Goal: Information Seeking & Learning: Learn about a topic

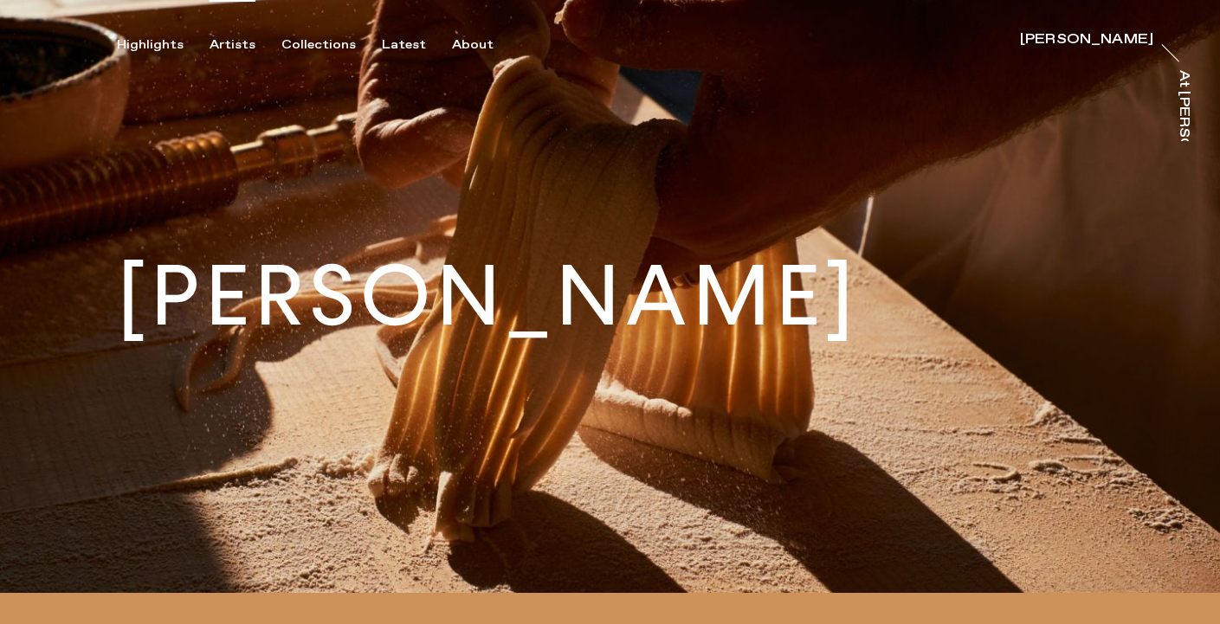
click at [235, 46] on div "Artists" at bounding box center [233, 45] width 46 height 16
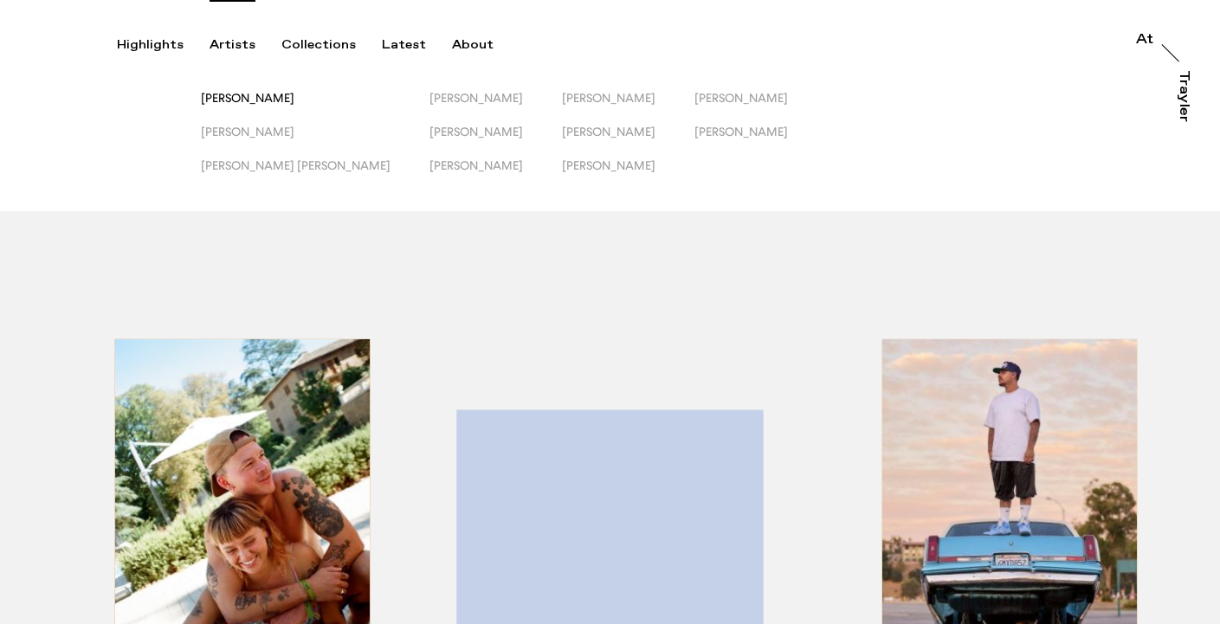
click at [294, 100] on span "[PERSON_NAME]" at bounding box center [248, 98] width 94 height 14
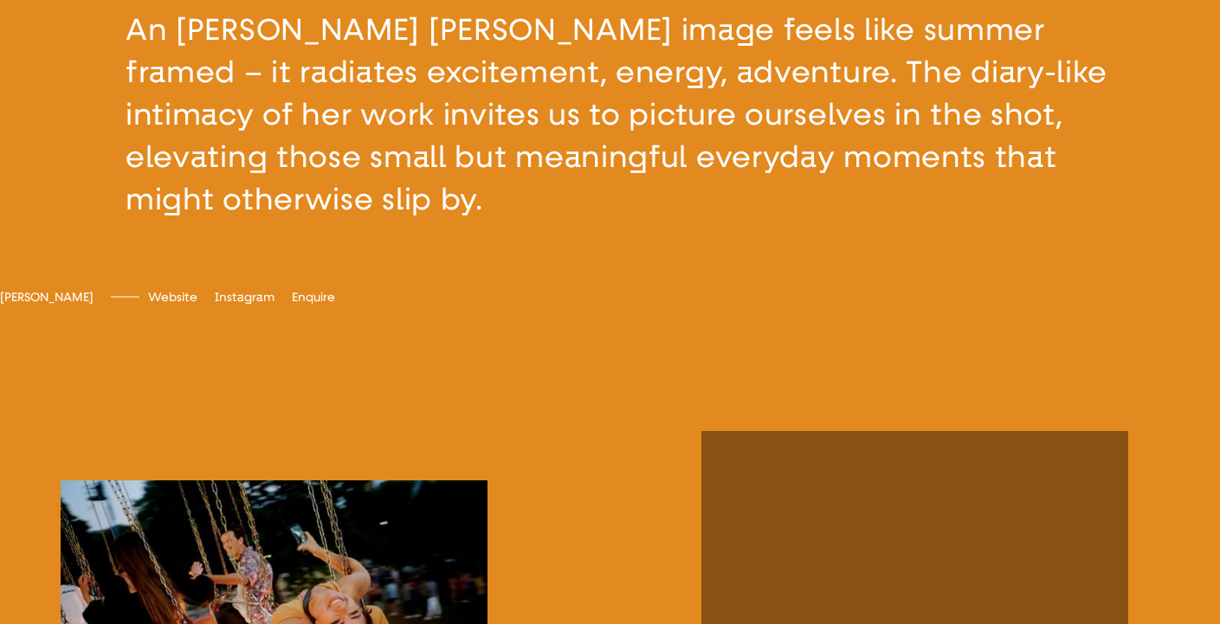
scroll to position [620, 0]
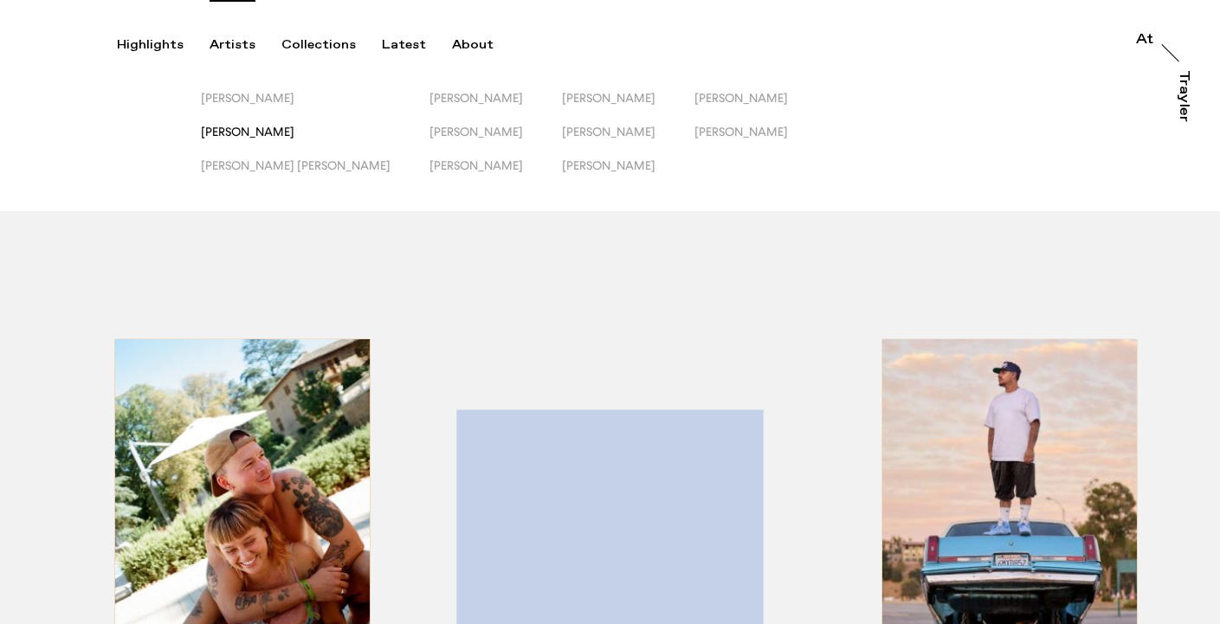
click at [248, 127] on span "[PERSON_NAME]" at bounding box center [248, 132] width 94 height 14
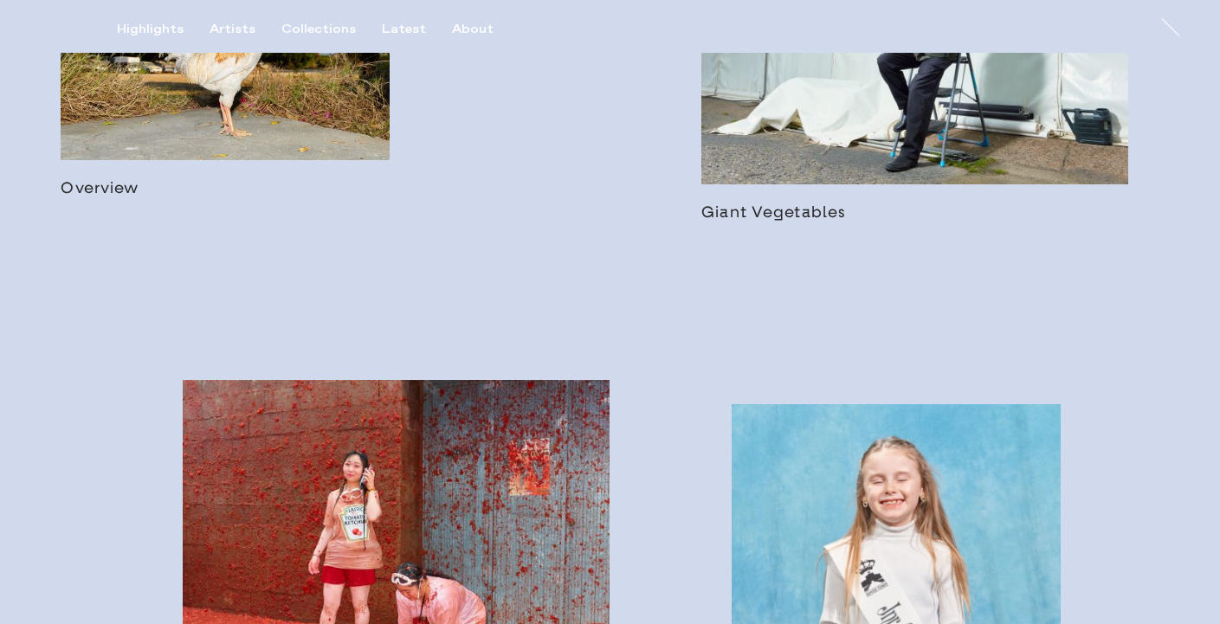
scroll to position [892, 0]
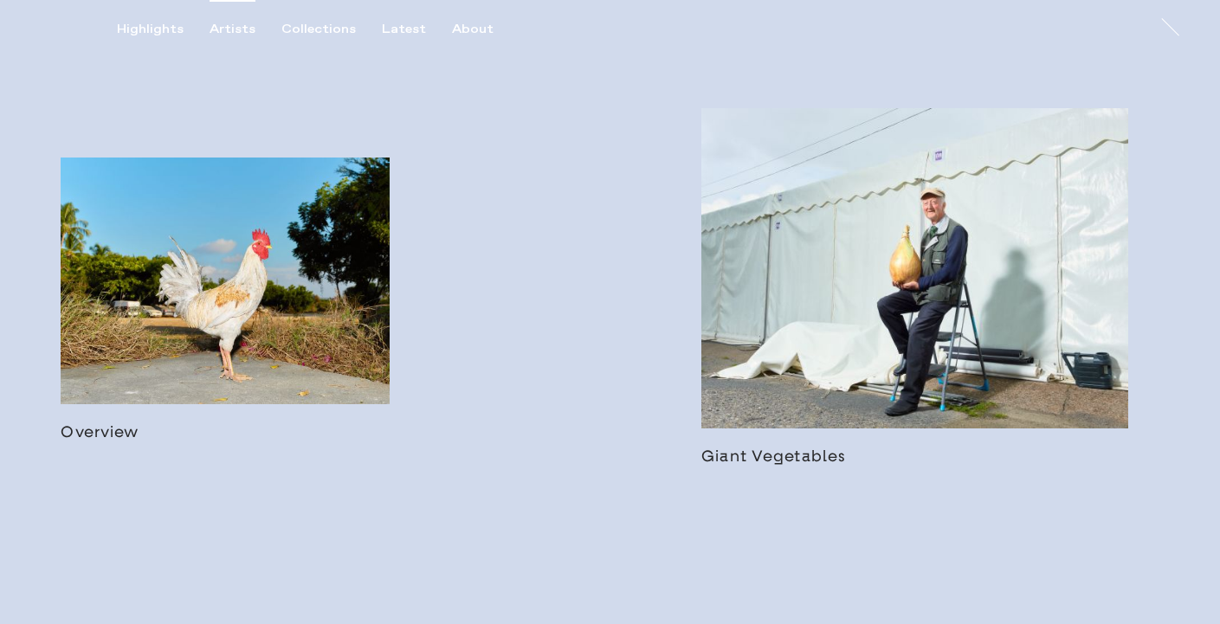
click at [227, 31] on div "Artists" at bounding box center [233, 30] width 46 height 16
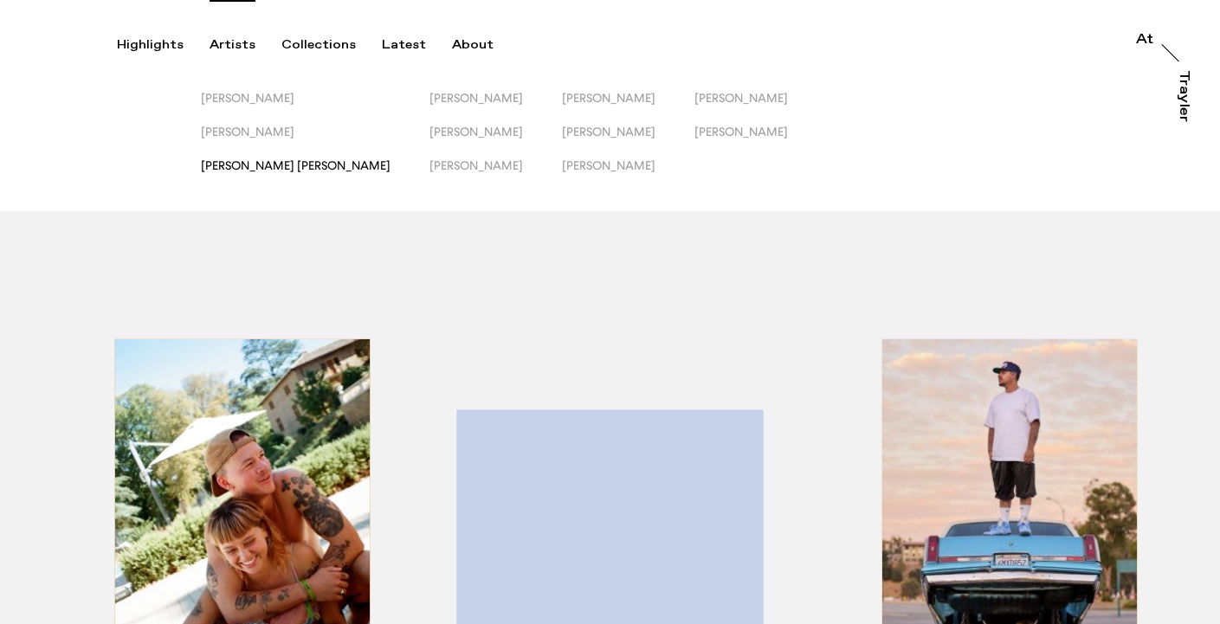
click at [241, 166] on span "[PERSON_NAME] [PERSON_NAME]" at bounding box center [296, 165] width 190 height 14
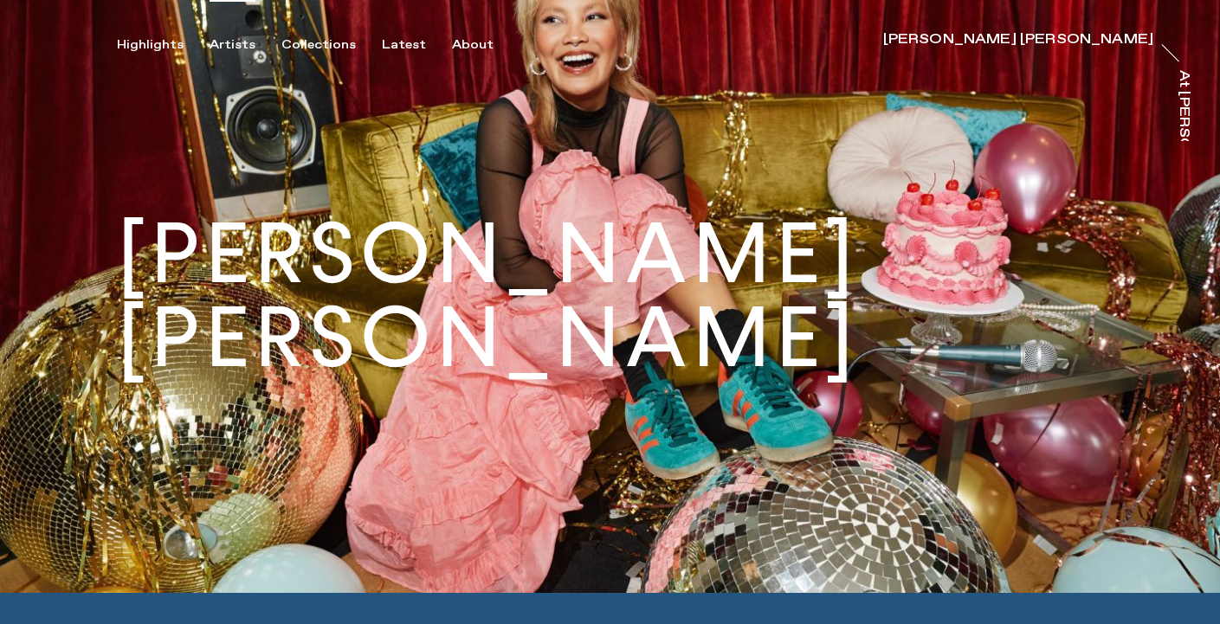
click at [227, 44] on div "Artists" at bounding box center [233, 45] width 46 height 16
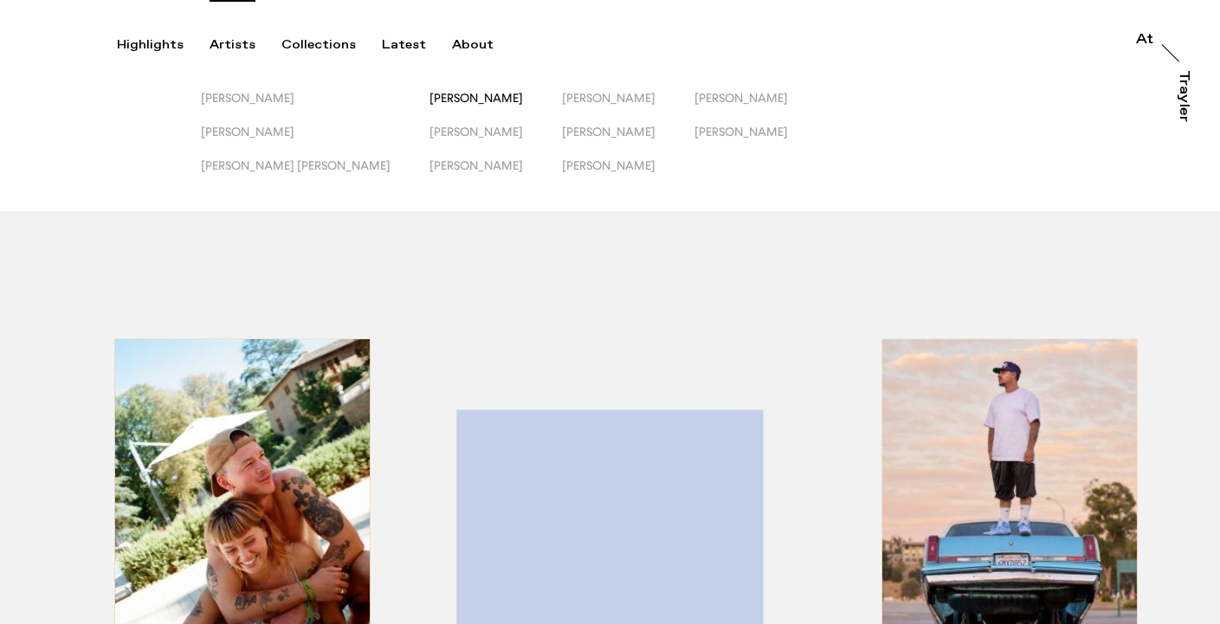
click at [429, 96] on span "[PERSON_NAME]" at bounding box center [476, 98] width 94 height 14
click at [429, 132] on span "[PERSON_NAME]" at bounding box center [476, 132] width 94 height 14
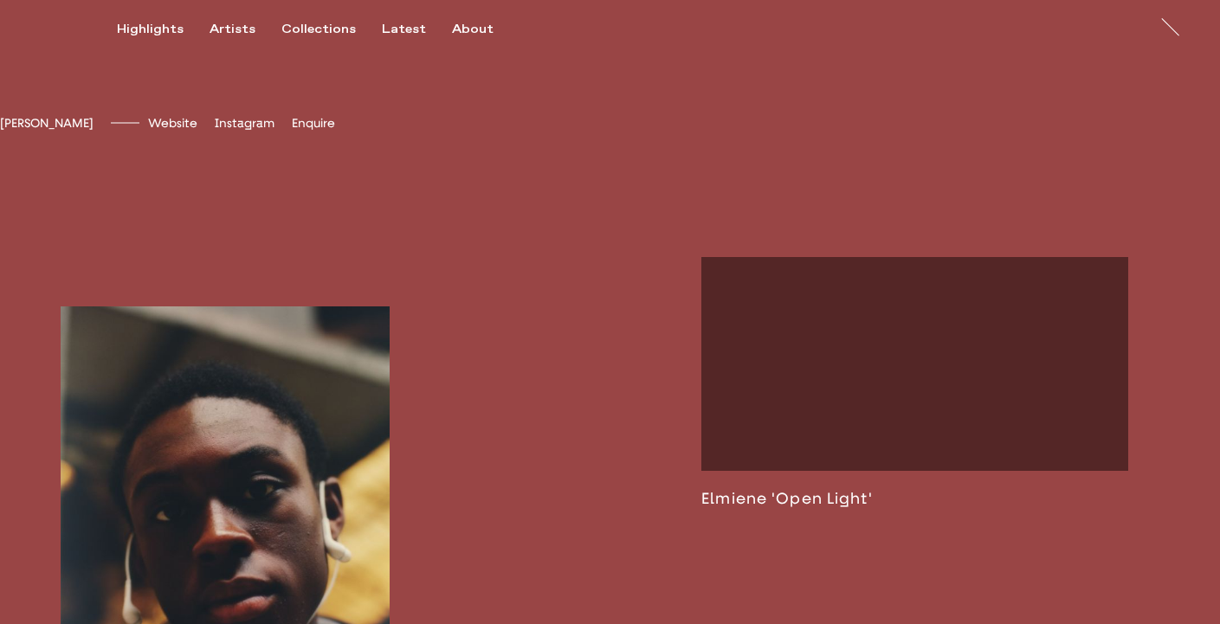
scroll to position [345, 0]
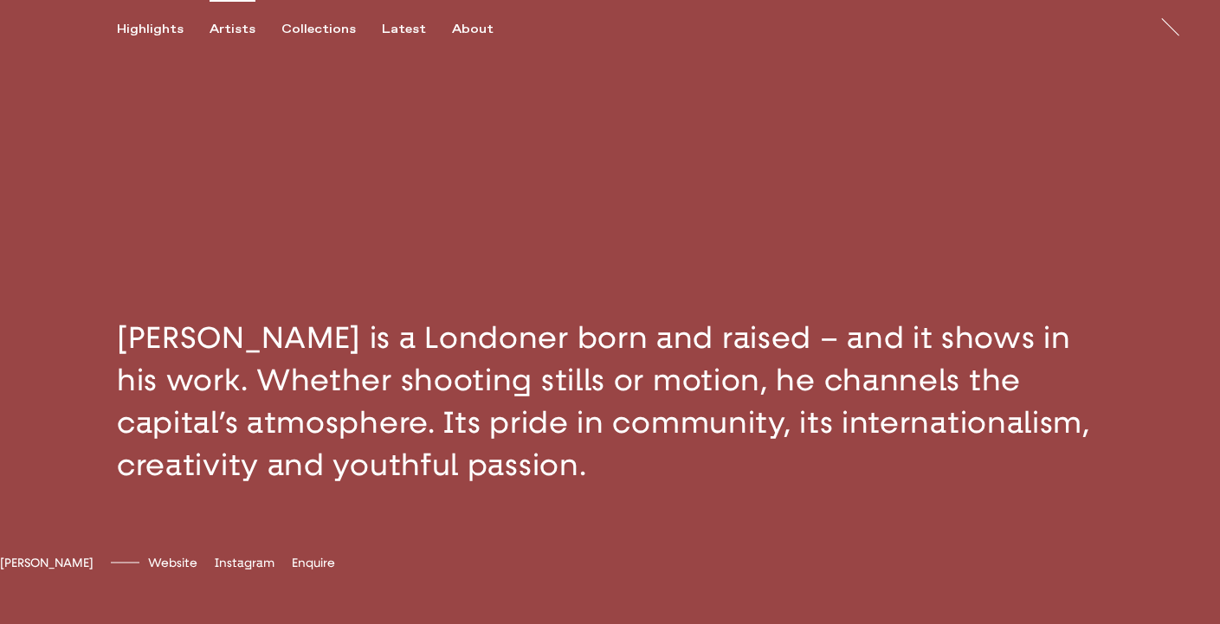
click at [239, 31] on div "Artists" at bounding box center [233, 30] width 46 height 16
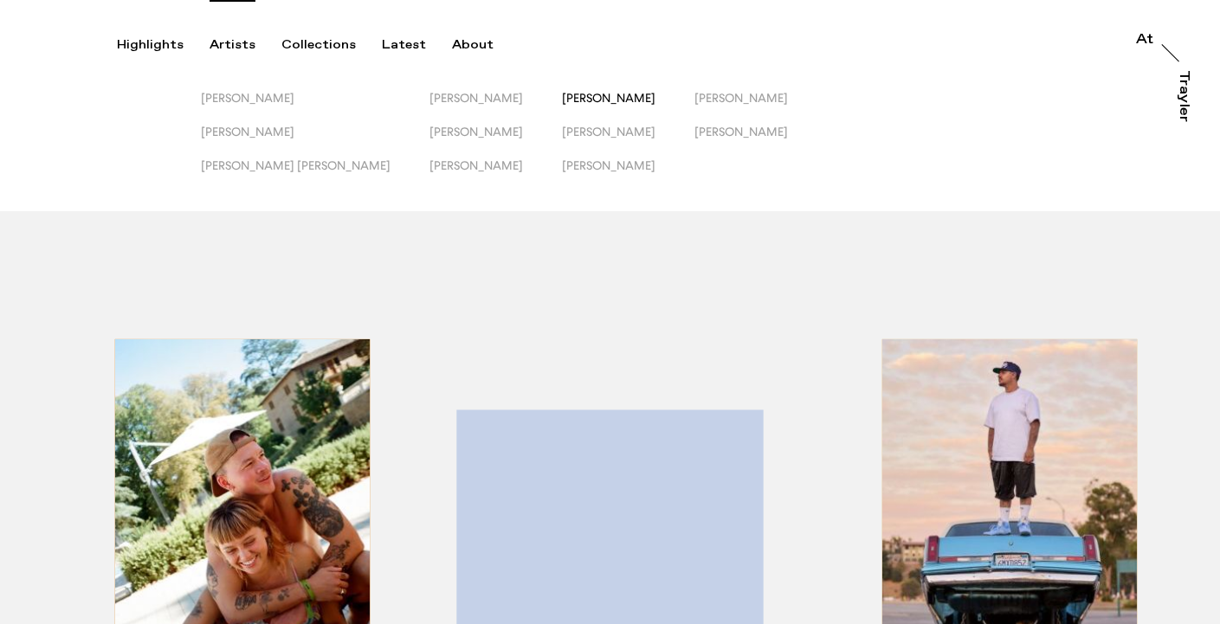
click at [562, 98] on span "[PERSON_NAME]" at bounding box center [609, 98] width 94 height 14
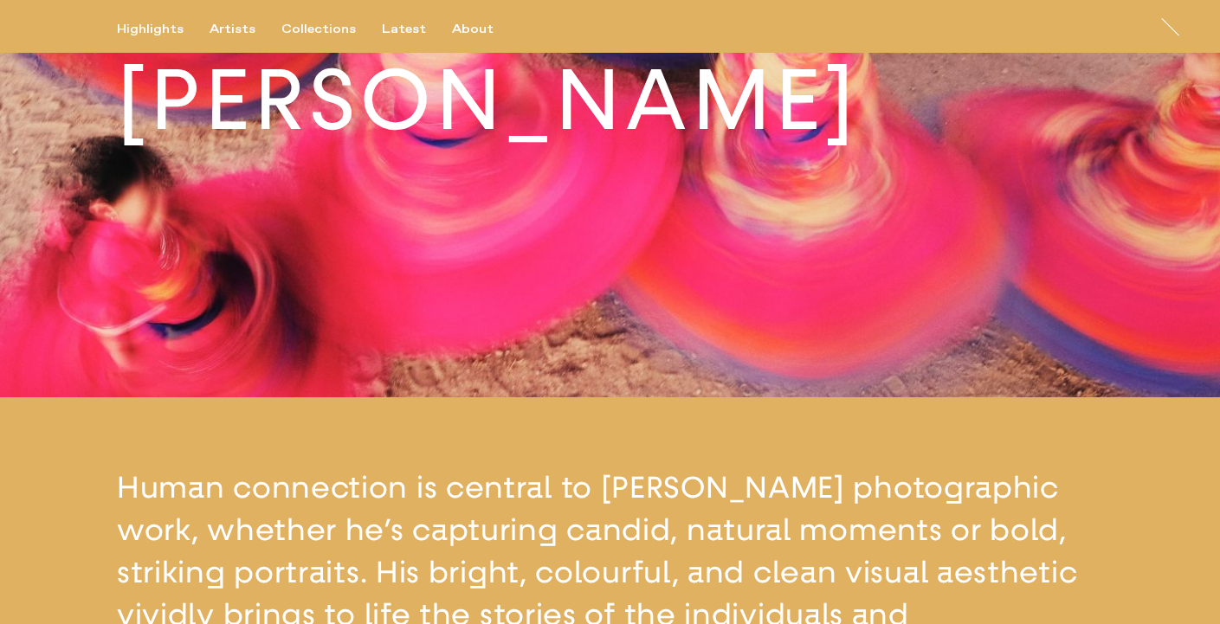
scroll to position [81, 0]
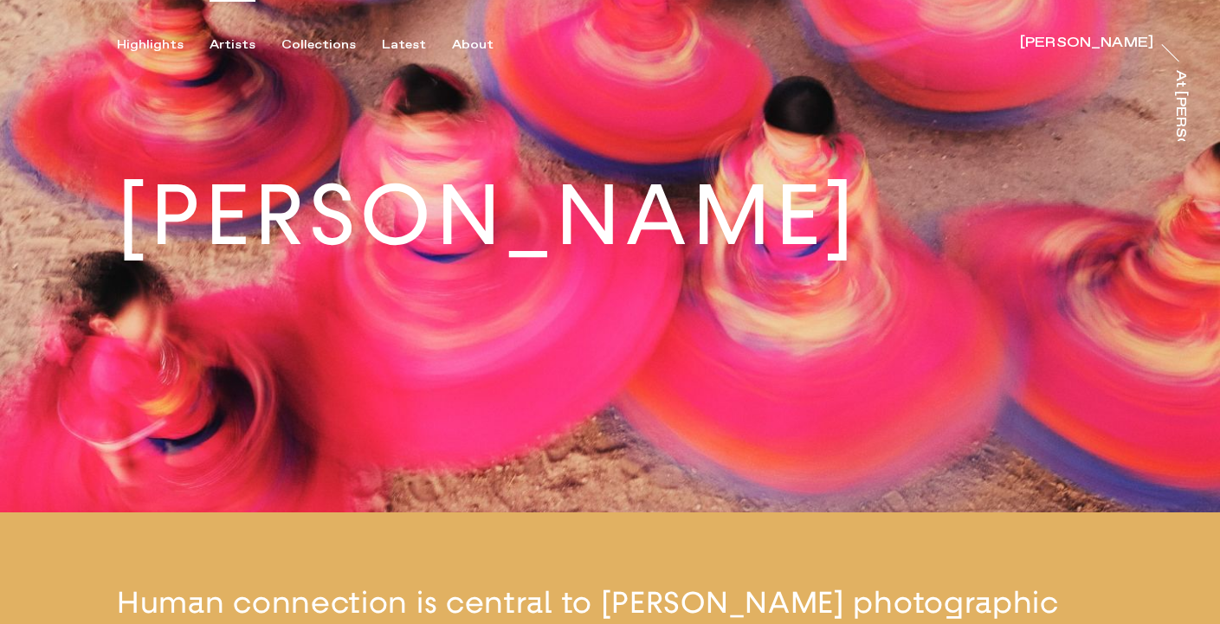
click at [224, 40] on div "Artists" at bounding box center [233, 45] width 46 height 16
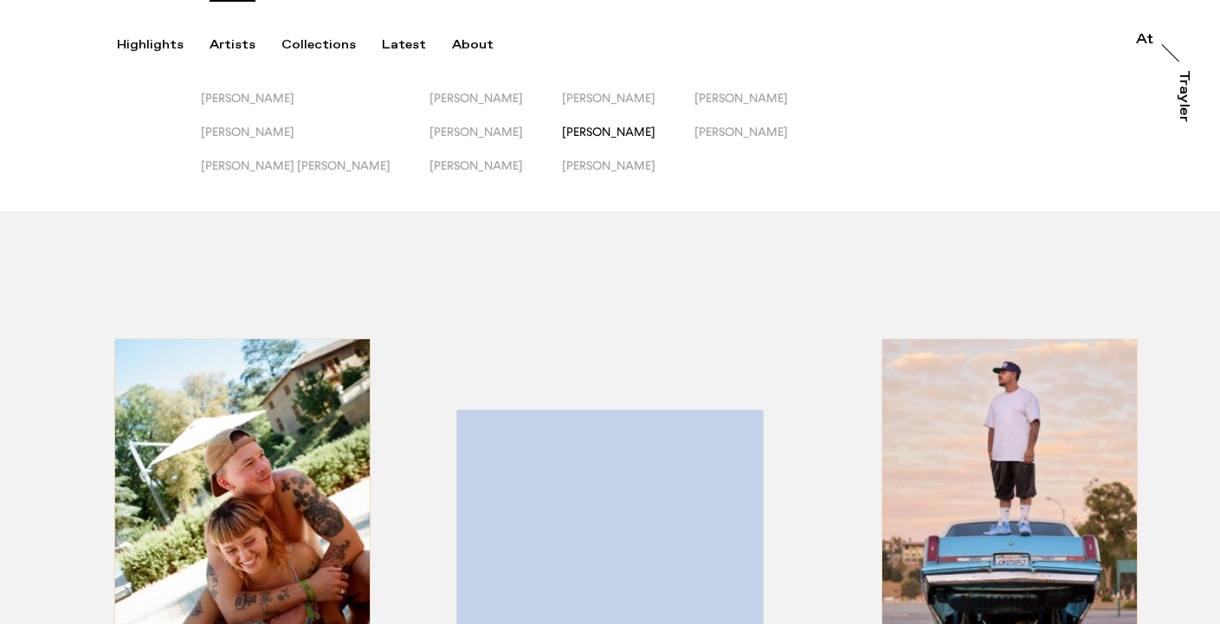
click at [562, 131] on span "[PERSON_NAME]" at bounding box center [609, 132] width 94 height 14
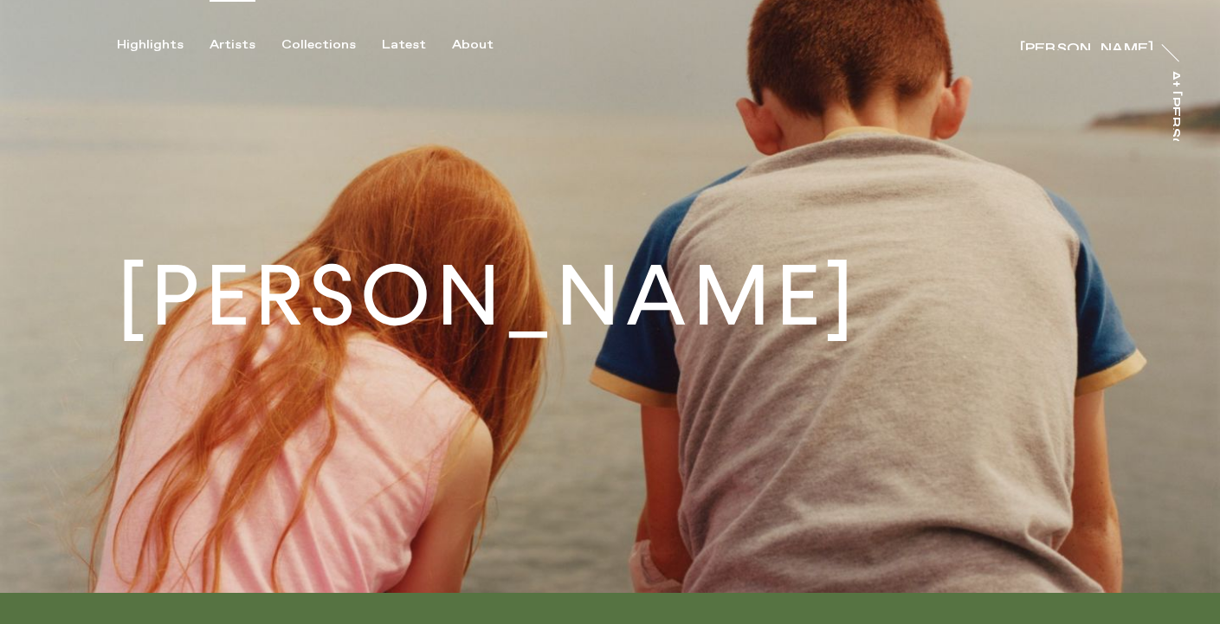
click at [227, 47] on div "Artists" at bounding box center [233, 45] width 46 height 16
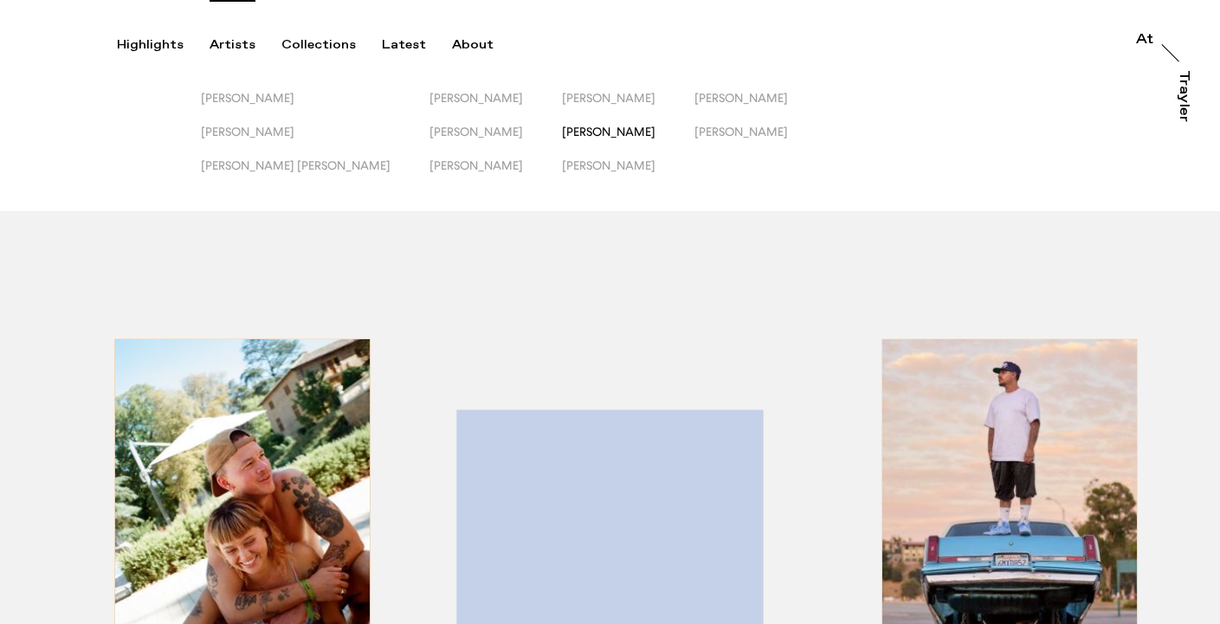
click at [562, 133] on span "[PERSON_NAME]" at bounding box center [609, 132] width 94 height 14
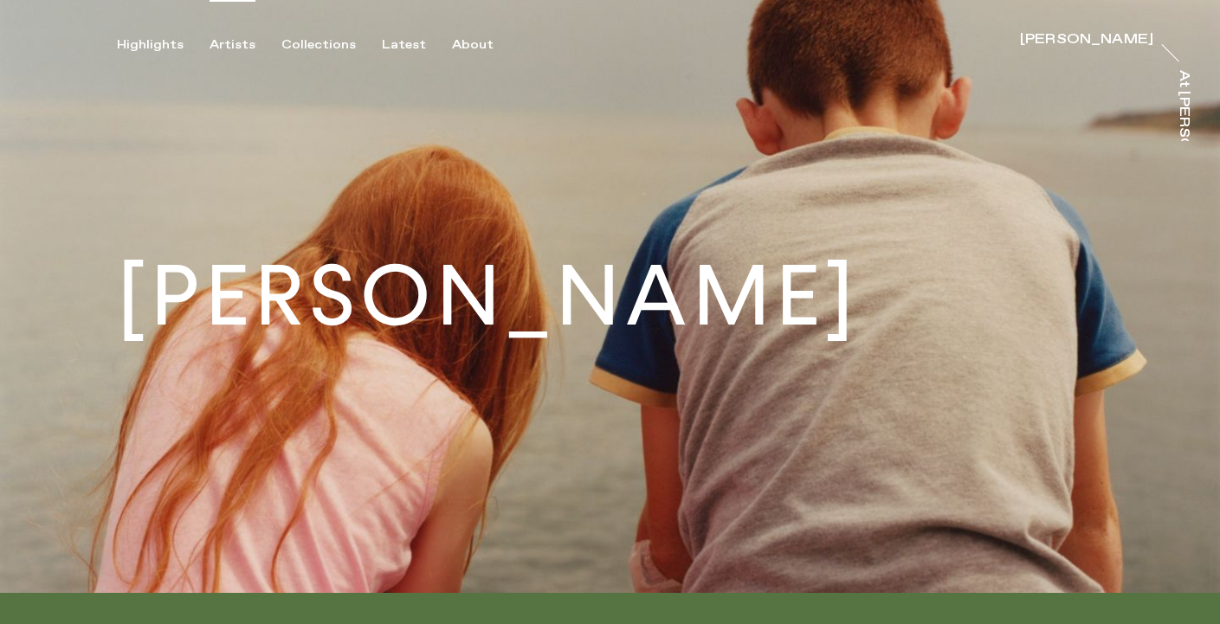
click at [240, 43] on div "Artists" at bounding box center [233, 45] width 46 height 16
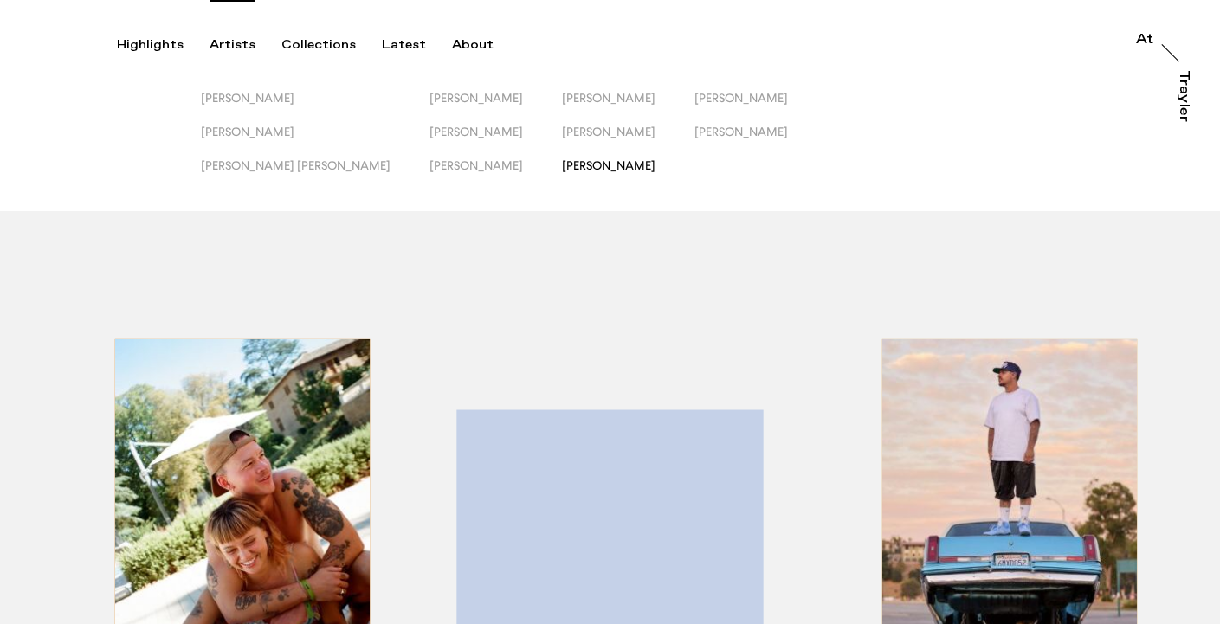
click at [562, 163] on span "[PERSON_NAME]" at bounding box center [609, 165] width 94 height 14
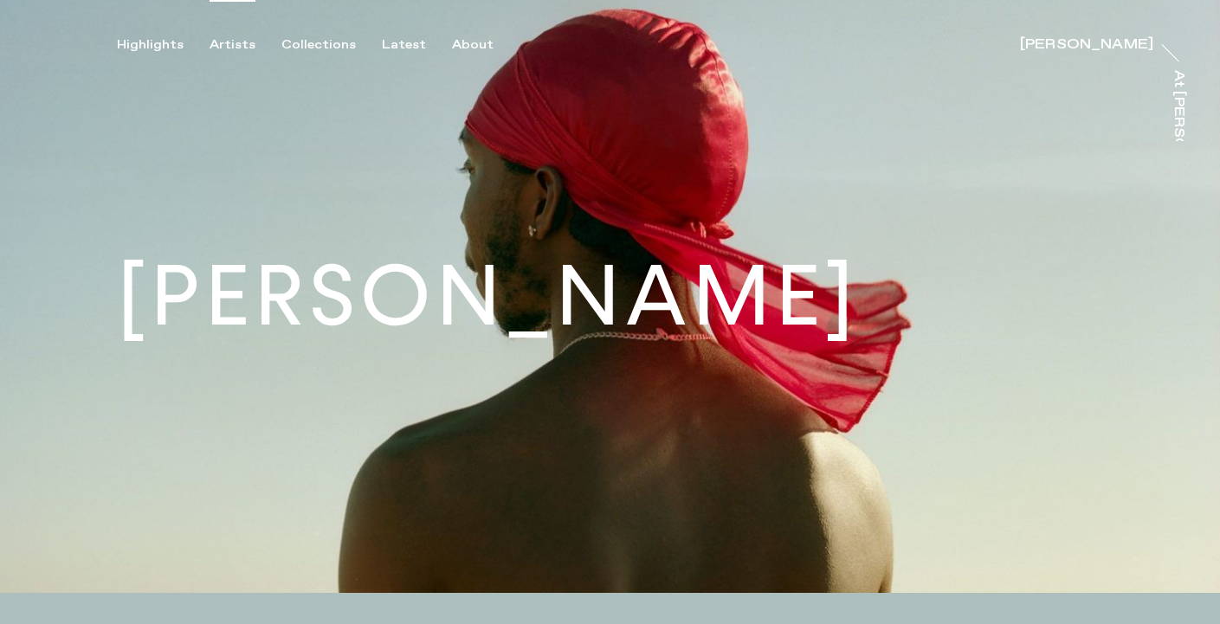
click at [229, 42] on div "Artists" at bounding box center [233, 45] width 46 height 16
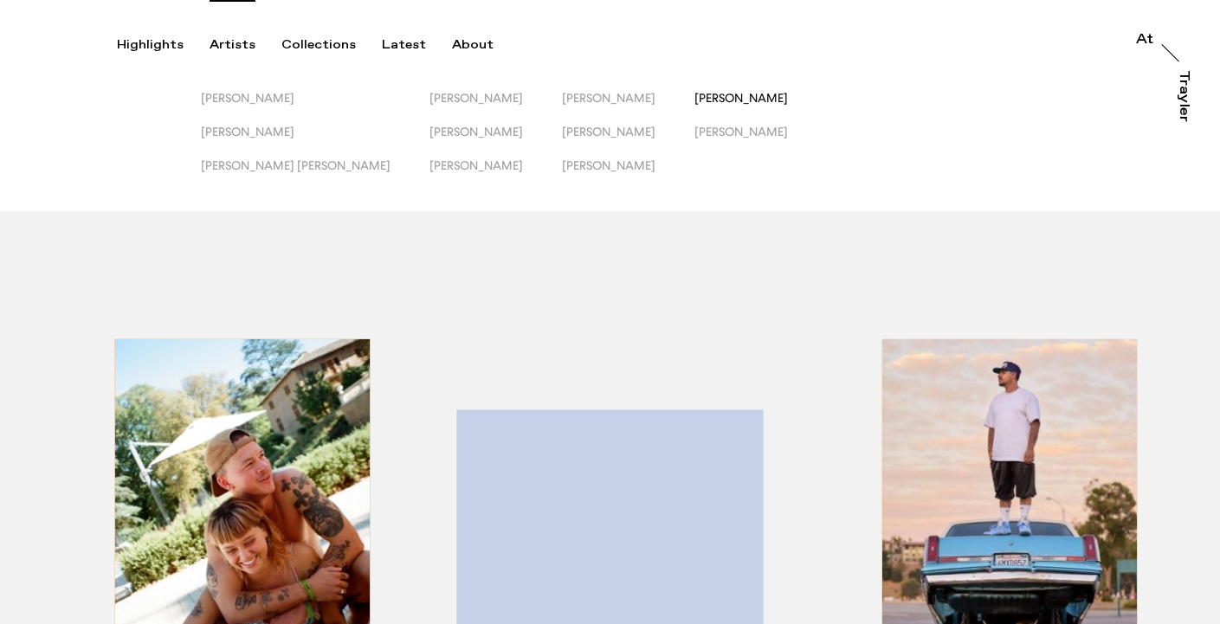
click at [704, 100] on span "[PERSON_NAME]" at bounding box center [741, 98] width 94 height 14
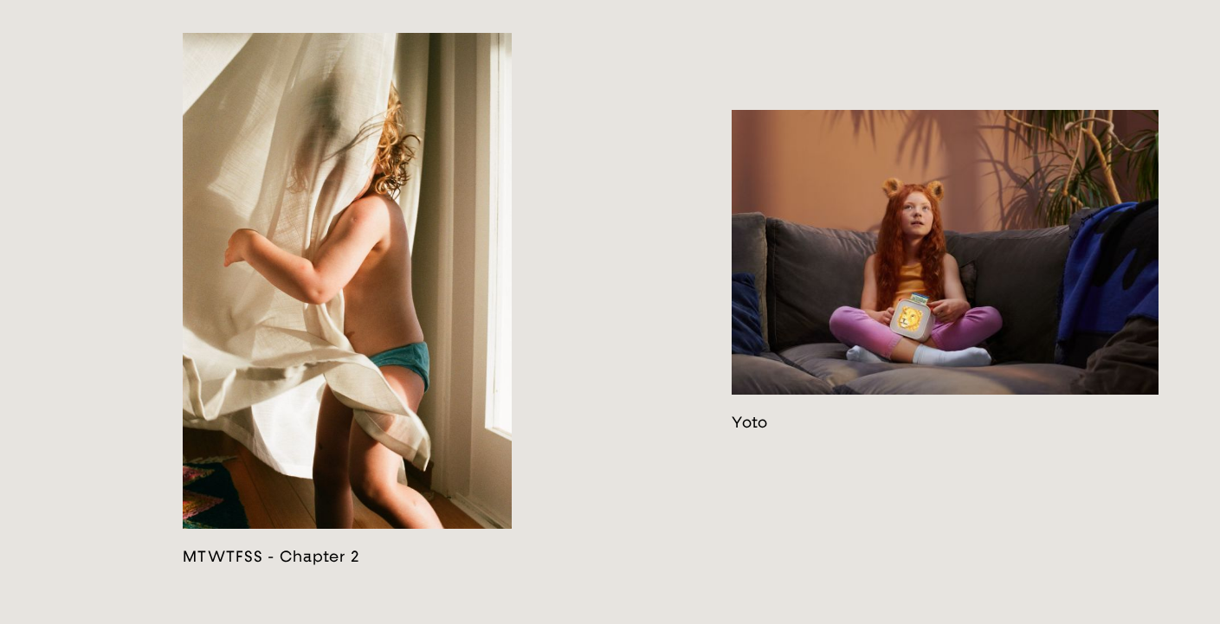
scroll to position [3047, 0]
